Goal: Transaction & Acquisition: Purchase product/service

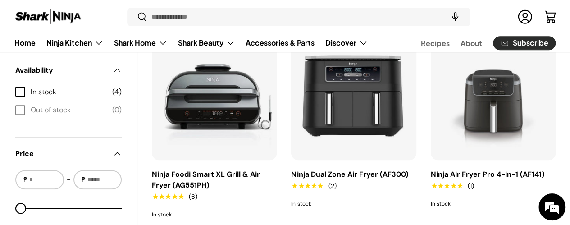
scroll to position [315, 0]
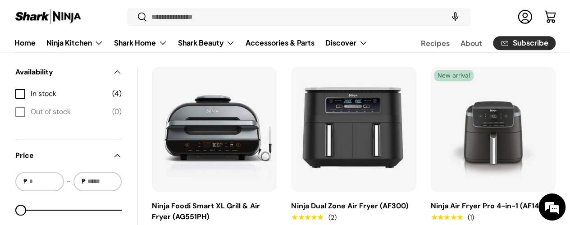
click at [0, 0] on img "Ninja Dual Zone Air Fryer (AF300)" at bounding box center [0, 0] width 0 height 0
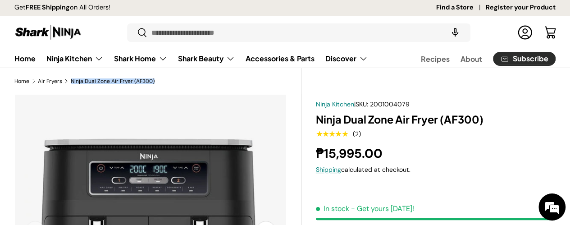
drag, startPoint x: 173, startPoint y: 78, endPoint x: 84, endPoint y: 82, distance: 89.3
click at [84, 82] on ol "Home Air Fryers Ninja Dual Zone Air Fryer (AF300)" at bounding box center [150, 81] width 273 height 8
copy ol "Ninja Dual Zone Air Fryer (AF300)"
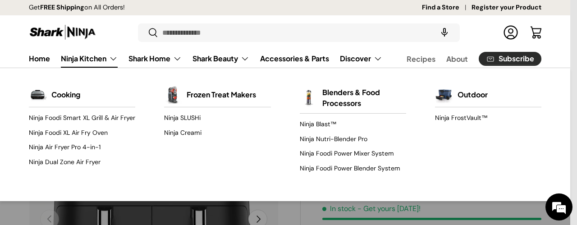
click at [93, 59] on link "Ninja Kitchen" at bounding box center [89, 59] width 57 height 18
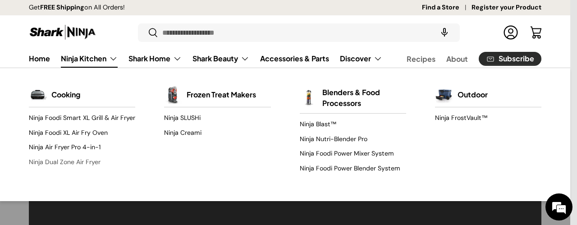
click at [72, 169] on link "Ninja Dual Zone Air Fryer" at bounding box center [82, 162] width 106 height 14
